Goal: Task Accomplishment & Management: Manage account settings

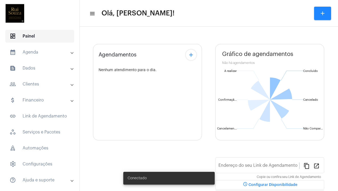
type input "[URL][DOMAIN_NAME]"
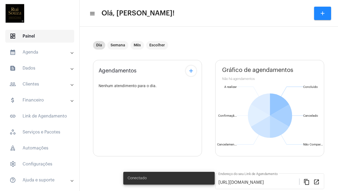
click at [40, 37] on span "dashboard Painel" at bounding box center [39, 36] width 69 height 13
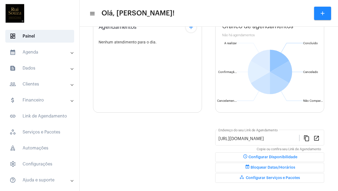
scroll to position [55, 0]
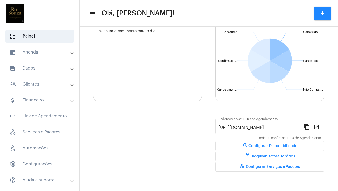
click at [266, 168] on span "workspaces_outlined Configurar Serviços e Pacotes" at bounding box center [270, 167] width 61 height 4
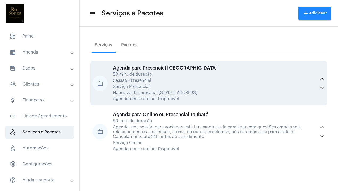
click at [143, 83] on div "Agenda para Presencial Curitiba 50 min. de duração Sessão - Presencial Serviço …" at bounding box center [214, 83] width 203 height 36
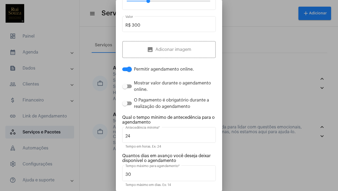
scroll to position [135, 0]
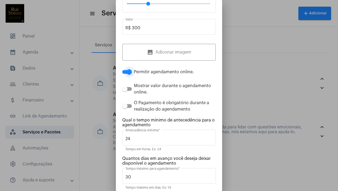
click at [130, 73] on span at bounding box center [129, 71] width 5 height 5
click at [125, 74] on input "Permitir agendamento online." at bounding box center [125, 74] width 0 height 0
checkbox input "false"
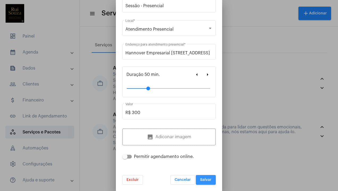
click at [206, 179] on span "Salvar" at bounding box center [205, 180] width 11 height 4
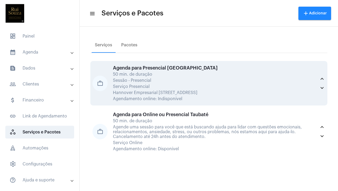
click at [187, 93] on div "Hannover Empresarial [STREET_ADDRESS]" at bounding box center [214, 92] width 203 height 5
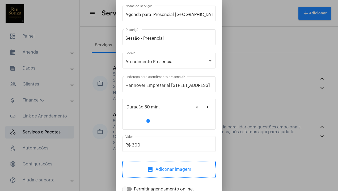
scroll to position [51, 0]
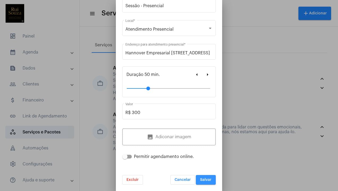
click at [207, 179] on span "Salvar" at bounding box center [205, 180] width 11 height 4
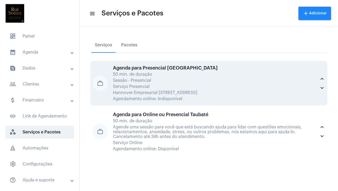
click at [152, 95] on div "Agenda para Presencial Curitiba 50 min. de duração Sessão - Presencial Serviço …" at bounding box center [214, 83] width 203 height 36
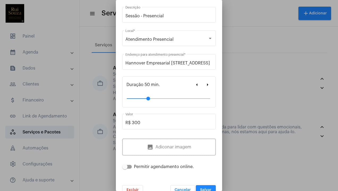
scroll to position [51, 0]
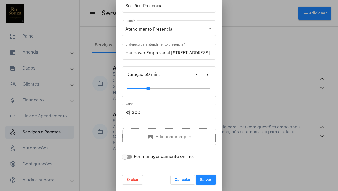
click at [128, 155] on span at bounding box center [127, 156] width 10 height 4
click at [125, 158] on input "Permitir agendamento online." at bounding box center [125, 158] width 0 height 0
checkbox input "true"
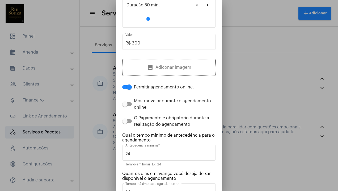
scroll to position [199, 0]
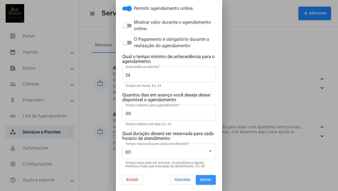
click at [205, 179] on span "Salvar" at bounding box center [205, 180] width 11 height 4
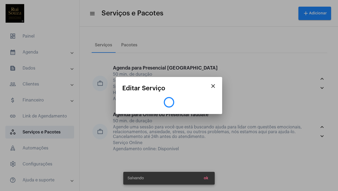
scroll to position [0, 0]
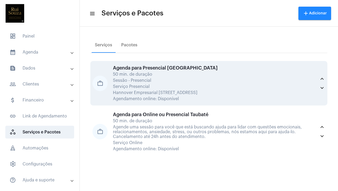
click at [131, 75] on div "50 min. de duração" at bounding box center [214, 74] width 203 height 5
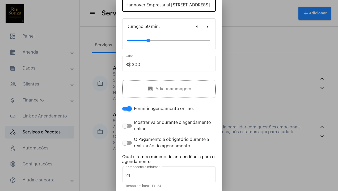
scroll to position [94, 0]
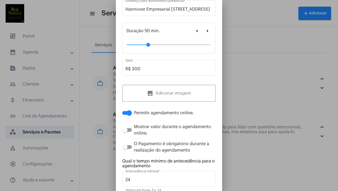
click at [264, 83] on div at bounding box center [169, 95] width 338 height 191
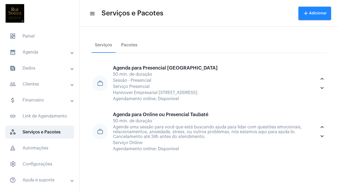
click at [30, 49] on mat-panel-title "calendar_month_outlined Agenda" at bounding box center [40, 52] width 61 height 6
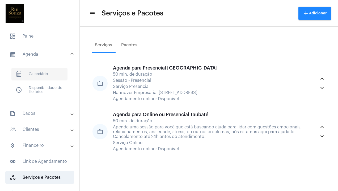
click at [37, 72] on span "calendar_month_outlined Calendário" at bounding box center [39, 74] width 56 height 13
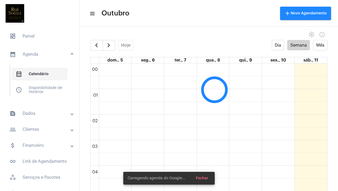
scroll to position [153, 0]
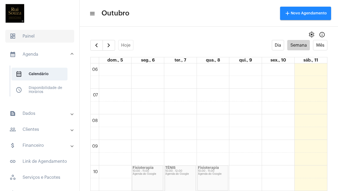
click at [32, 36] on span "dashboard Painel" at bounding box center [39, 36] width 69 height 13
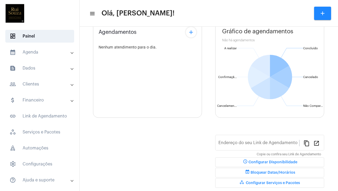
scroll to position [39, 0]
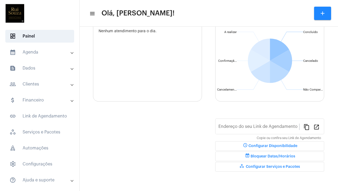
type input "[URL][DOMAIN_NAME]"
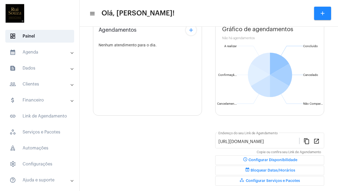
scroll to position [55, 0]
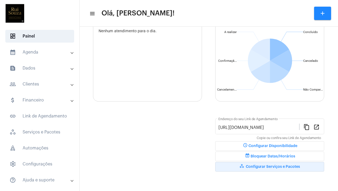
click at [265, 167] on span "workspaces_outlined Configurar Serviços e Pacotes" at bounding box center [270, 167] width 61 height 4
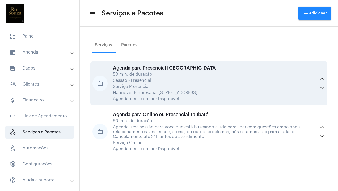
click at [187, 90] on div "Hannover Empresarial [STREET_ADDRESS]" at bounding box center [214, 92] width 203 height 5
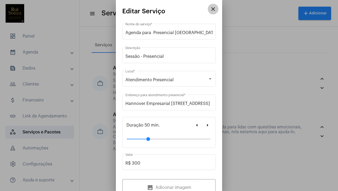
click at [213, 11] on mat-icon "close" at bounding box center [213, 9] width 6 height 6
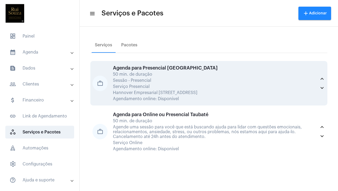
click at [188, 79] on div "Sessão - Presencial" at bounding box center [214, 80] width 203 height 5
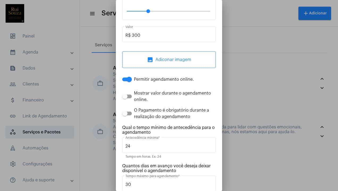
scroll to position [199, 0]
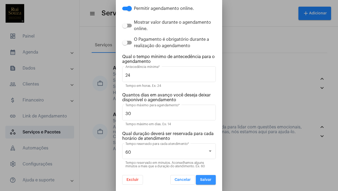
click at [210, 180] on span "Salvar" at bounding box center [205, 180] width 11 height 4
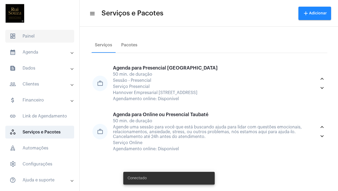
click at [27, 36] on span "dashboard Painel" at bounding box center [39, 36] width 69 height 13
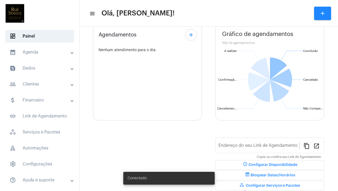
type input "[URL][DOMAIN_NAME]"
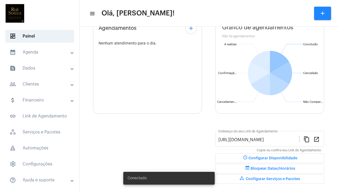
scroll to position [55, 0]
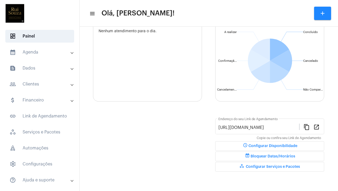
click at [275, 144] on span "schedule Configurar Disponibilidade" at bounding box center [269, 146] width 55 height 4
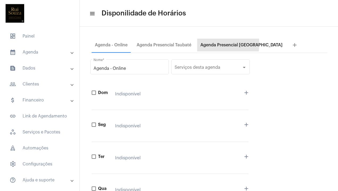
click at [215, 44] on div "Agenda Presencial Curitiba" at bounding box center [241, 45] width 82 height 5
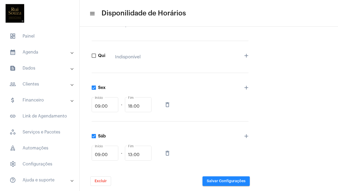
scroll to position [168, 0]
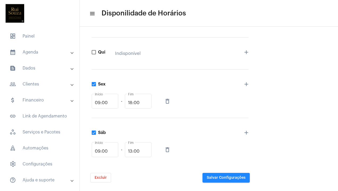
click at [95, 83] on span at bounding box center [94, 84] width 4 height 4
click at [94, 86] on input "Sex" at bounding box center [94, 86] width 0 height 0
checkbox input "false"
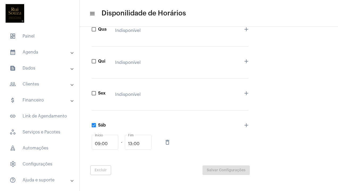
scroll to position [158, 0]
click at [94, 121] on div "Sáb 09:00 Início - 13:00 Fim delete_outline add" at bounding box center [170, 135] width 157 height 48
click at [93, 126] on span at bounding box center [94, 126] width 4 height 4
click at [94, 128] on input "Sáb" at bounding box center [94, 128] width 0 height 0
checkbox input "false"
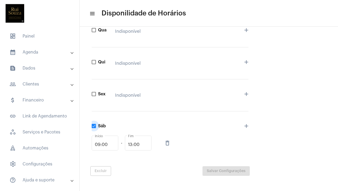
scroll to position [141, 0]
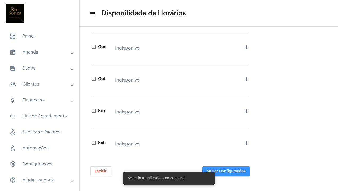
click at [233, 169] on span "Salvar Configurações" at bounding box center [226, 171] width 39 height 4
click at [235, 169] on span "Salvar Configurações" at bounding box center [226, 171] width 39 height 4
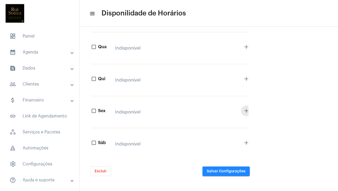
click at [247, 107] on mat-icon "add" at bounding box center [246, 110] width 6 height 6
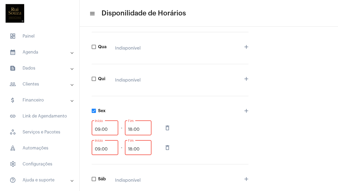
click at [168, 125] on mat-icon "delete_outline" at bounding box center [167, 127] width 6 height 6
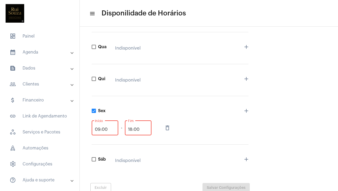
click at [166, 127] on mat-icon "delete_outline" at bounding box center [167, 127] width 6 height 6
checkbox input "false"
